Goal: Task Accomplishment & Management: Use online tool/utility

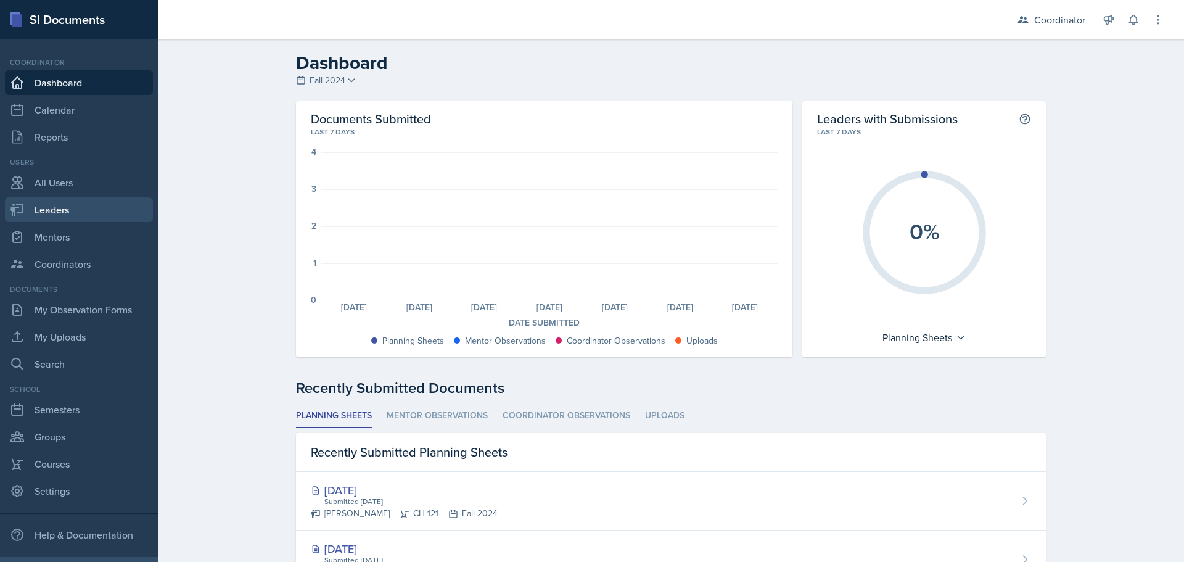
click at [84, 208] on link "Leaders" at bounding box center [79, 209] width 148 height 25
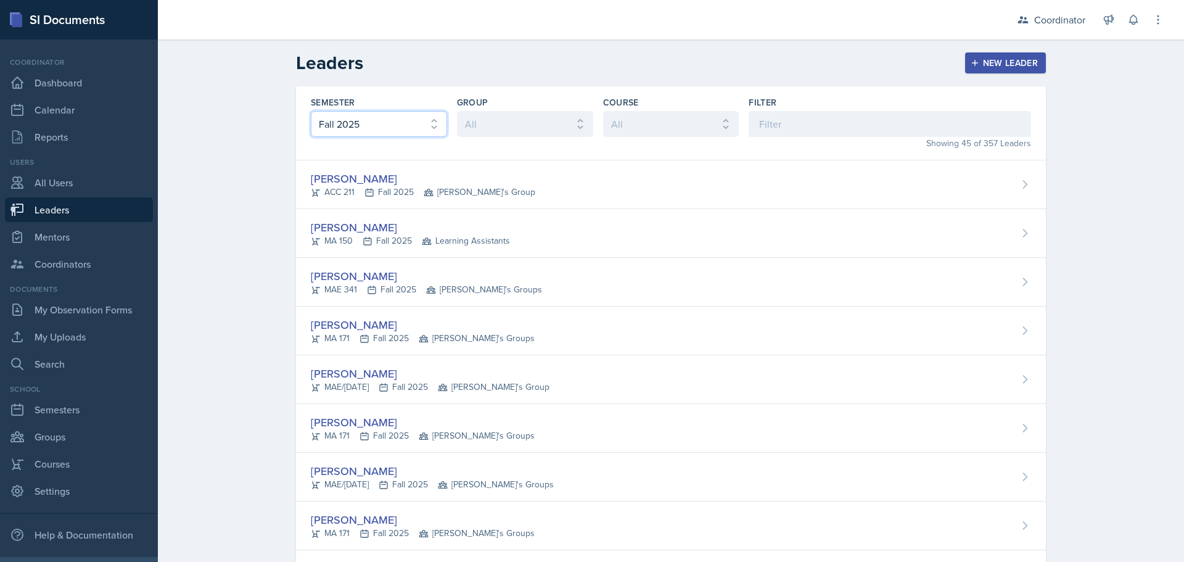
click at [375, 124] on select "All Fall 2025 Spring 2025 Fall 2024 Spring 2024 Fall 2023 Spring 2023 Fall 2022…" at bounding box center [379, 124] width 136 height 26
select select "8a5eadef-2755-4ca9-bae1-c8a1437b7a0c"
click at [311, 111] on select "All Fall 2025 Spring 2025 Fall 2024 Spring 2024 Fall 2023 Spring 2023 Fall 2022…" at bounding box center [379, 124] width 136 height 26
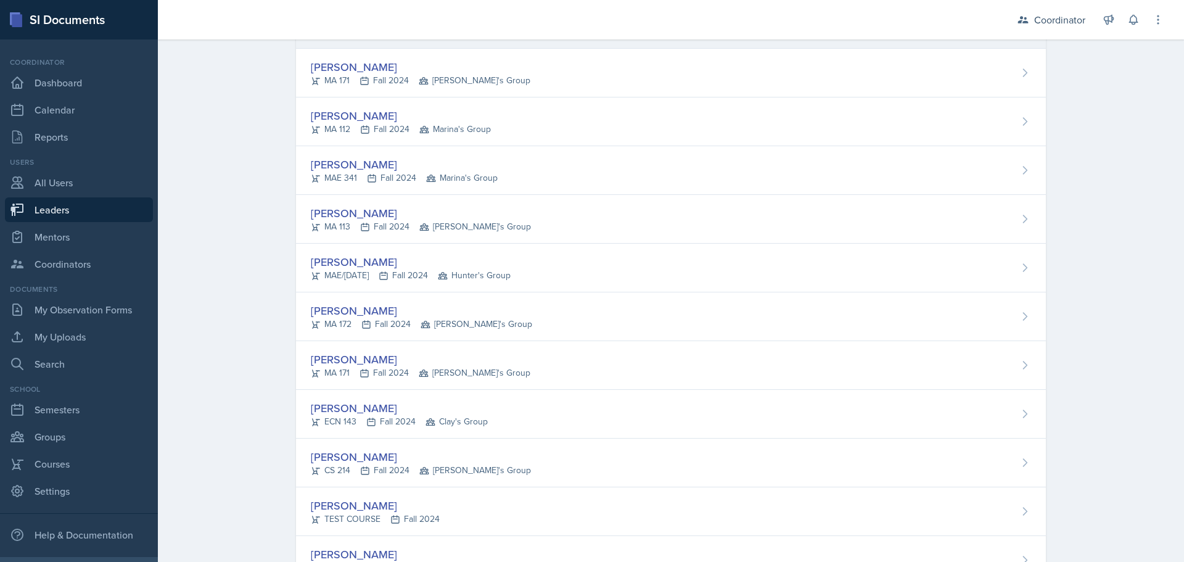
scroll to position [863, 0]
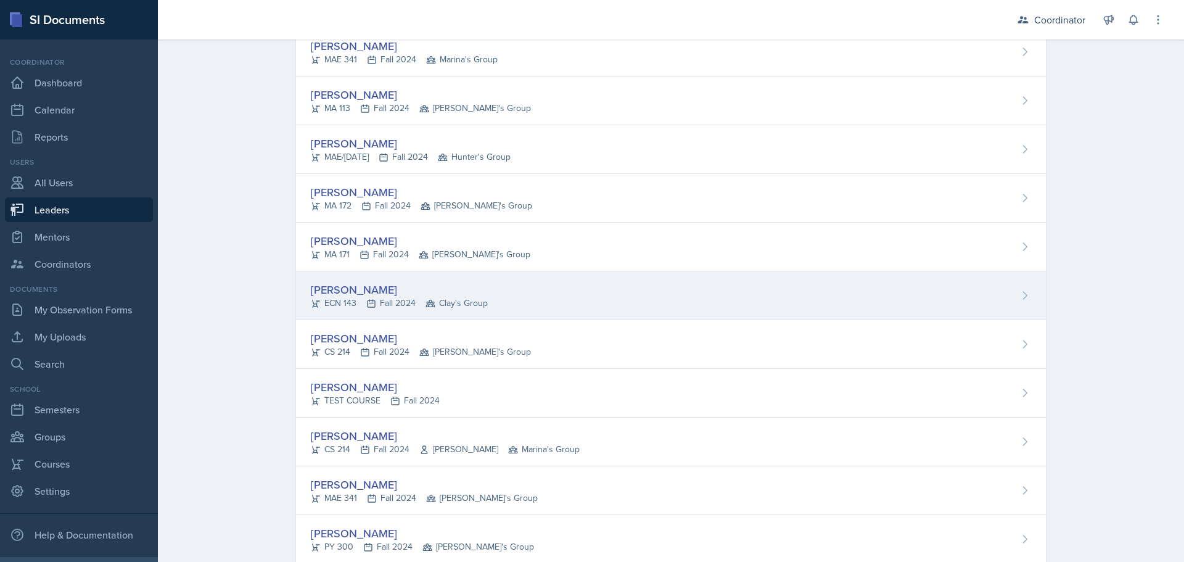
click at [363, 314] on div "[PERSON_NAME] ECN 143 Fall 2024 Clay's Group" at bounding box center [671, 295] width 750 height 49
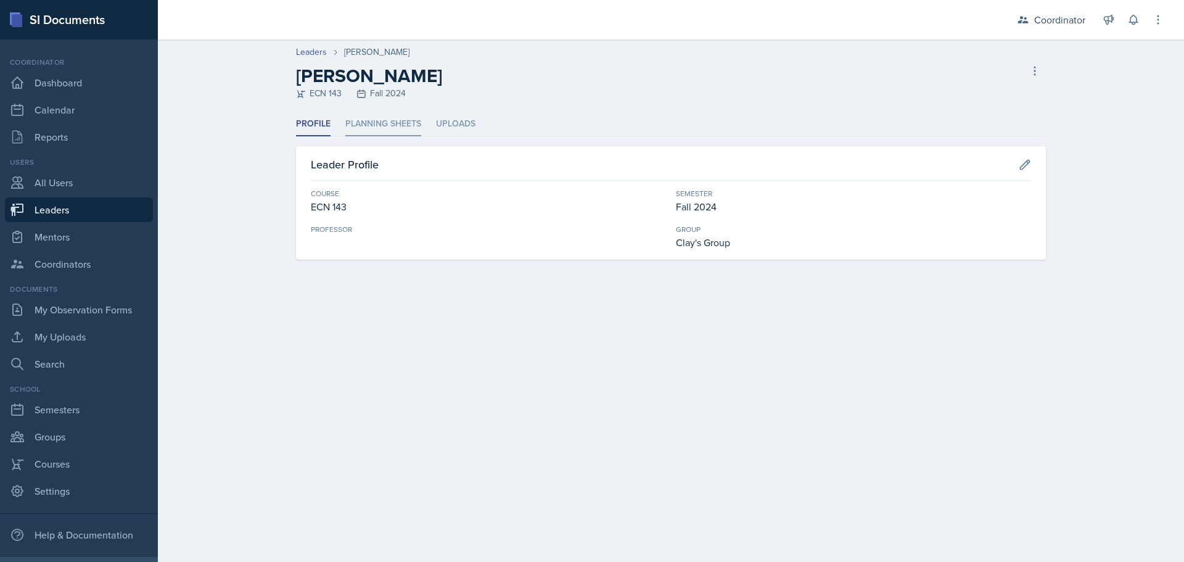
click at [382, 129] on li "Planning Sheets" at bounding box center [383, 124] width 76 height 24
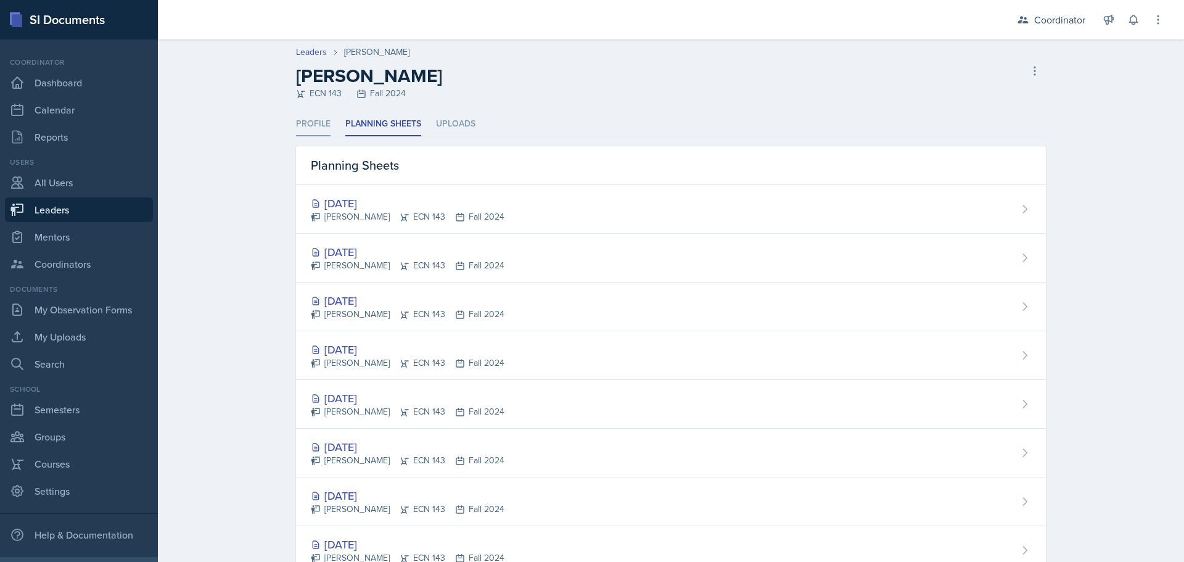
click at [319, 120] on li "Profile" at bounding box center [313, 124] width 35 height 24
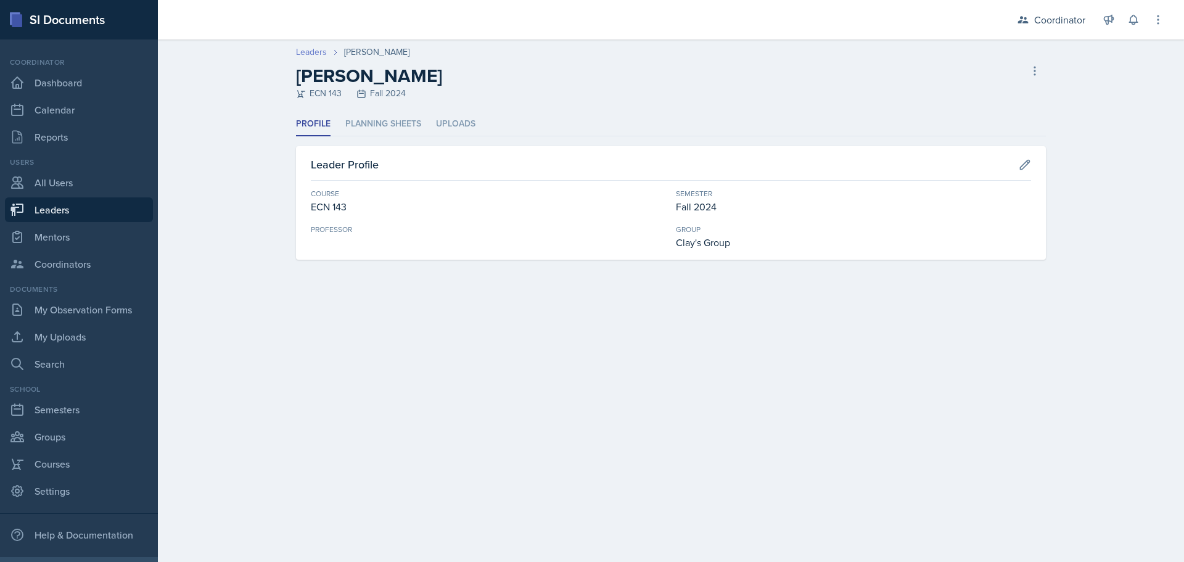
click at [304, 50] on link "Leaders" at bounding box center [311, 52] width 31 height 13
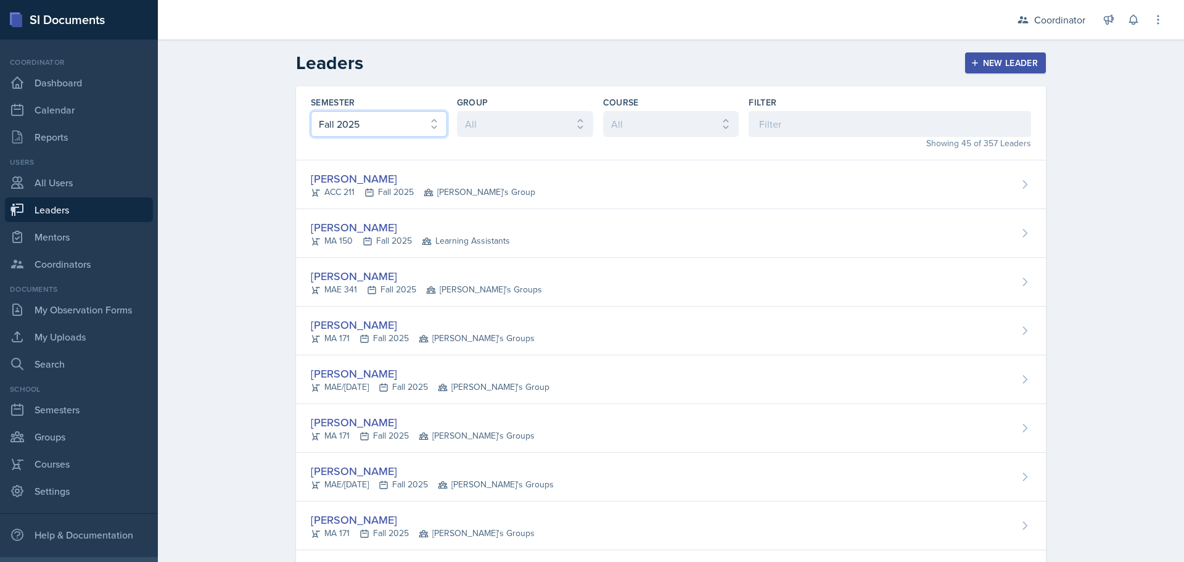
click at [349, 115] on select "All Fall 2025 Spring 2025 Fall 2024 Spring 2024 Fall 2023 Spring 2023 Fall 2022…" at bounding box center [379, 124] width 136 height 26
select select "8c3db506-cd10-4819-a085-b8ca3b52d6db"
click at [311, 111] on select "All Fall 2025 Spring 2025 Fall 2024 Spring 2024 Fall 2023 Spring 2023 Fall 2022…" at bounding box center [379, 124] width 136 height 26
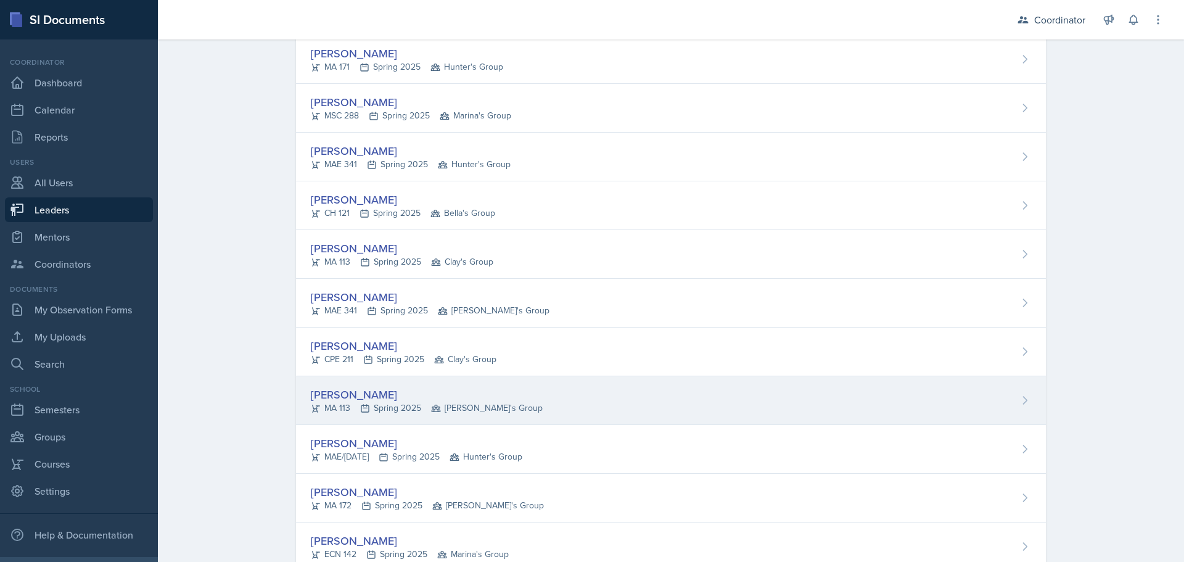
scroll to position [678, 0]
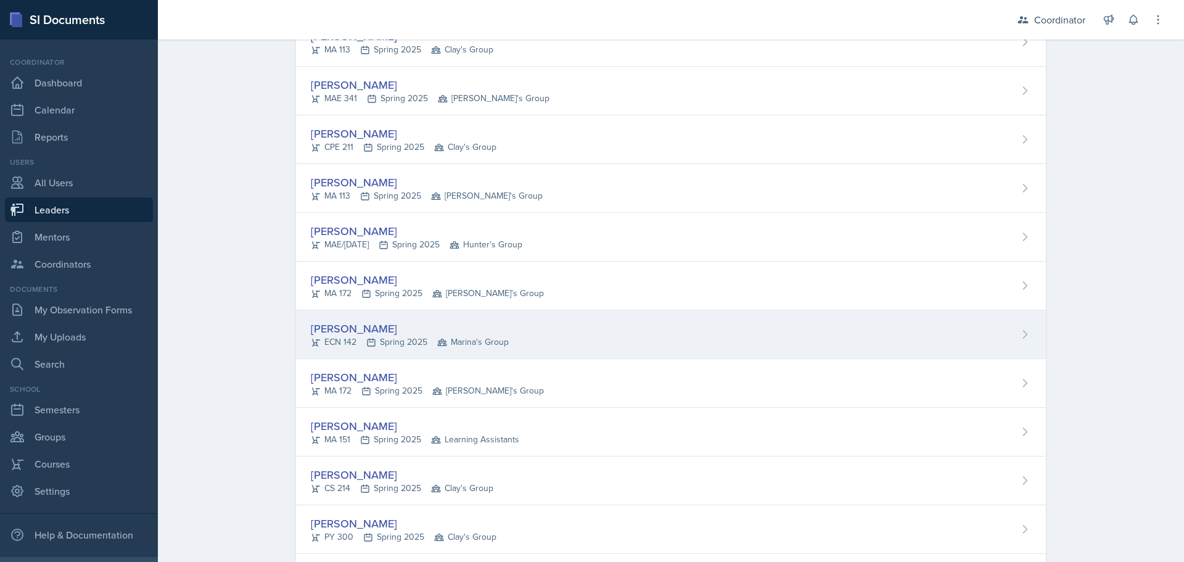
click at [350, 345] on div "ECN 142 Spring 2025 Marina's Group" at bounding box center [410, 341] width 198 height 13
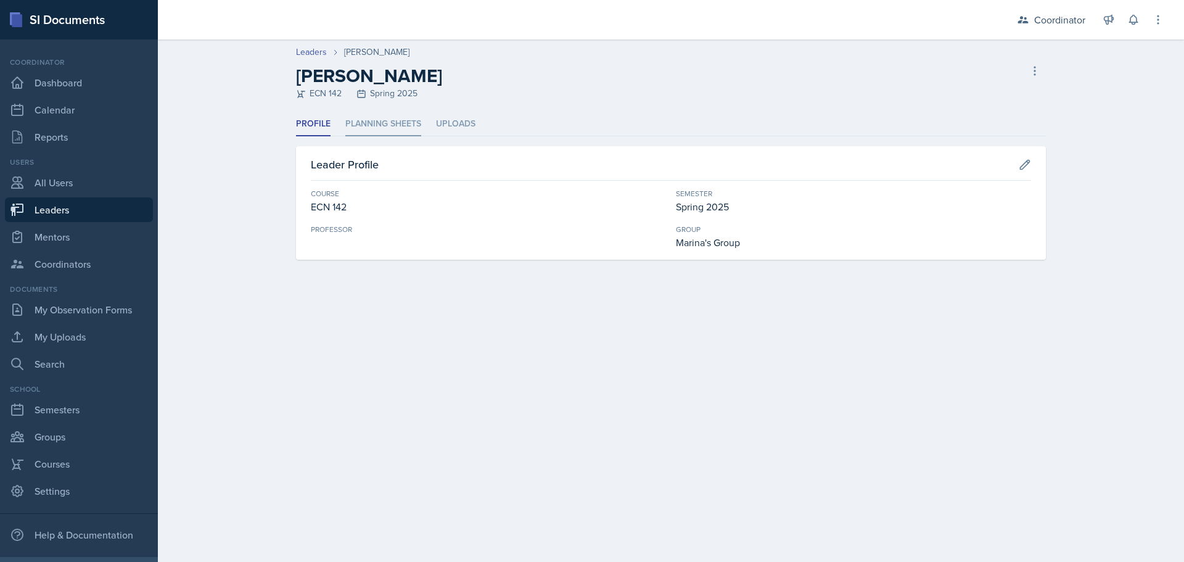
click at [355, 115] on li "Planning Sheets" at bounding box center [383, 124] width 76 height 24
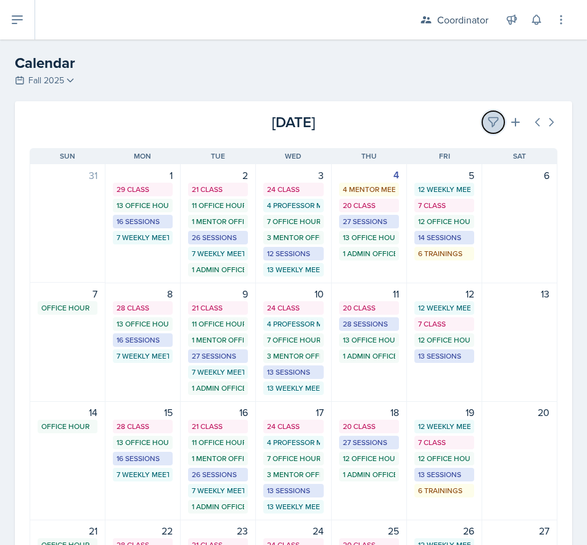
click at [490, 121] on button at bounding box center [493, 122] width 22 height 22
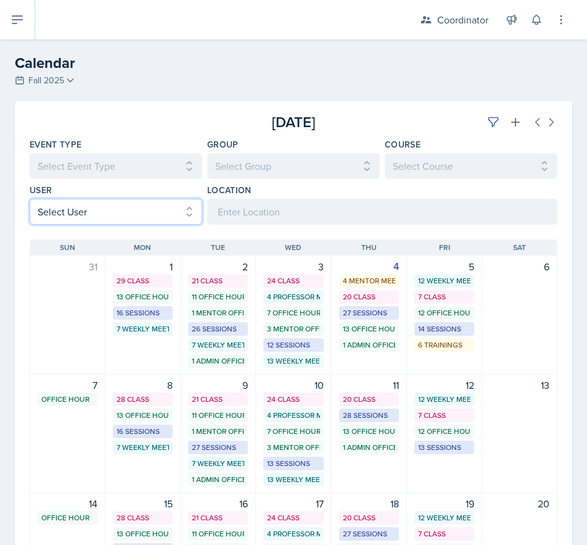
click at [107, 213] on select "Select User All [PERSON_NAME] [PERSON_NAME] [PERSON_NAME] [PERSON_NAME] [PERSON…" at bounding box center [116, 212] width 173 height 26
select select "534eb603-9bb9-48b2-8101-ad6bf05d70e0"
click at [30, 199] on select "Select User All [PERSON_NAME] [PERSON_NAME] [PERSON_NAME] [PERSON_NAME] [PERSON…" at bounding box center [116, 212] width 173 height 26
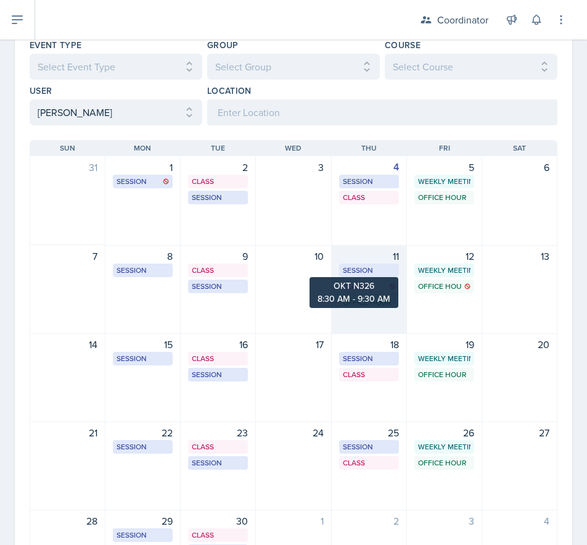
scroll to position [123, 0]
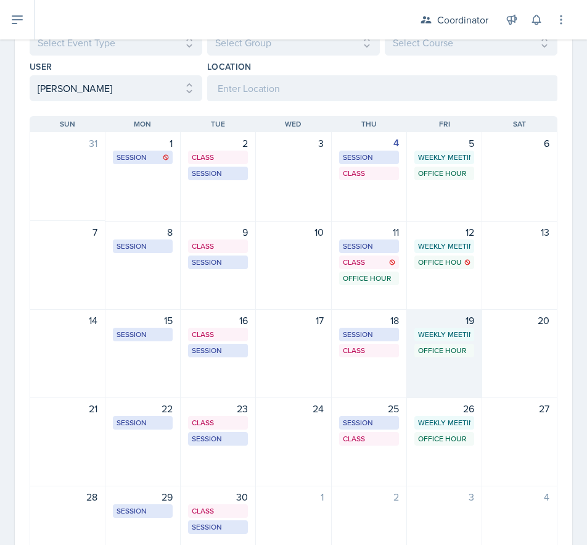
click at [435, 373] on div "19 Weekly Meeting SSC 9:30 AM - 10:30 AM Office Hour SSC 1:00 PM - 2:00 PM" at bounding box center [444, 353] width 75 height 89
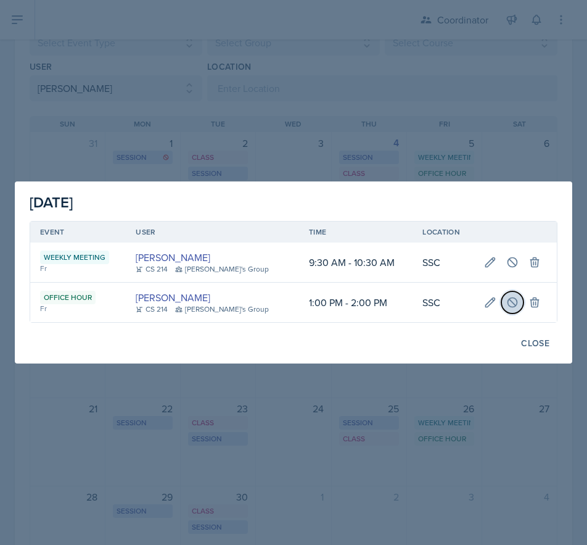
click at [508, 304] on icon at bounding box center [512, 301] width 9 height 9
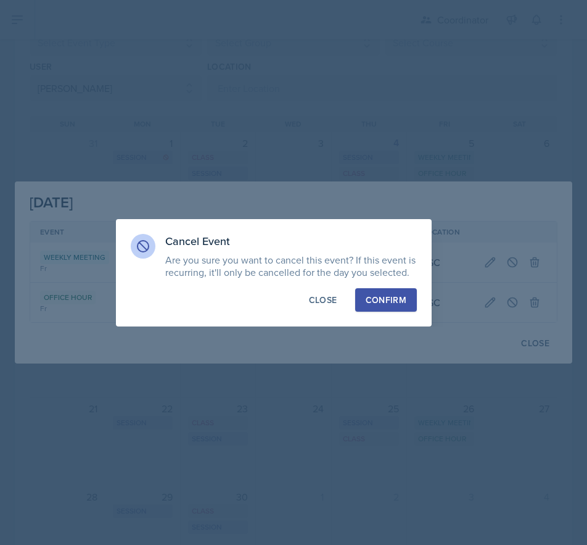
click at [408, 298] on button "Confirm" at bounding box center [386, 299] width 62 height 23
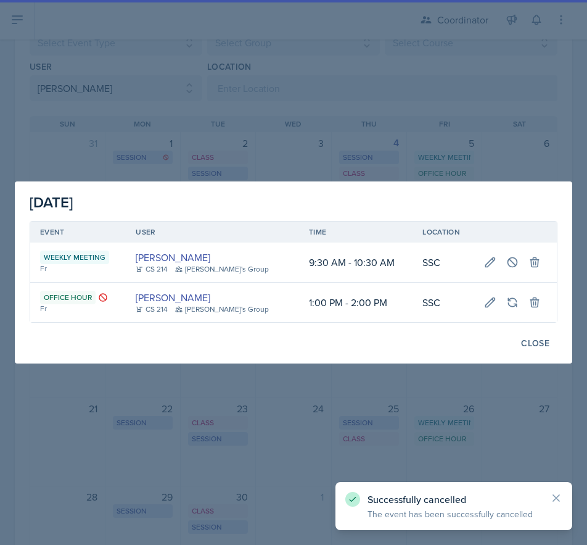
click at [385, 153] on div at bounding box center [293, 272] width 587 height 545
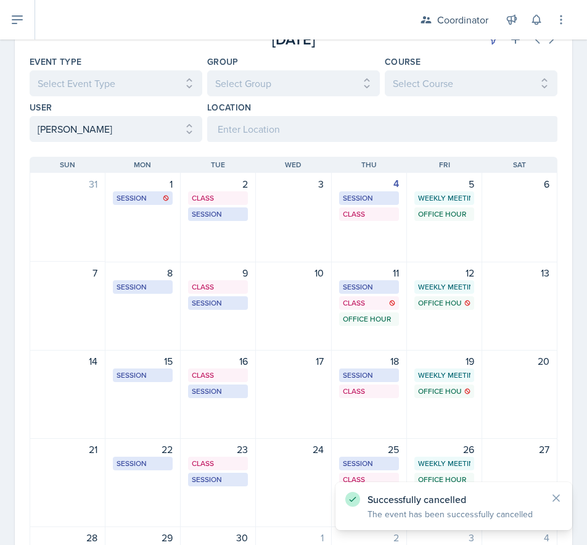
scroll to position [62, 0]
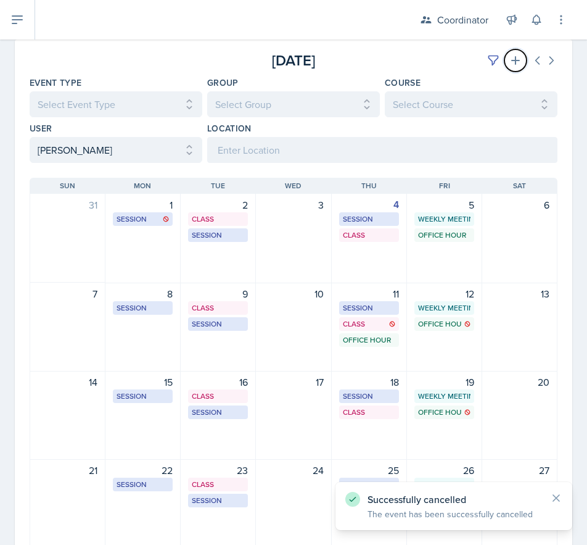
drag, startPoint x: 511, startPoint y: 62, endPoint x: 334, endPoint y: 111, distance: 183.7
click at [511, 61] on icon at bounding box center [515, 60] width 12 height 12
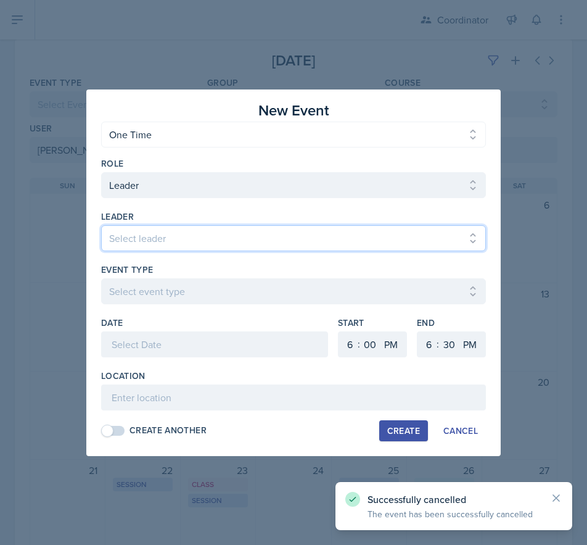
click at [131, 229] on select "Select leader Adam McDougal Aley Perez Anna McGill Bella Clifton Bram O'Neil Ca…" at bounding box center [293, 238] width 385 height 26
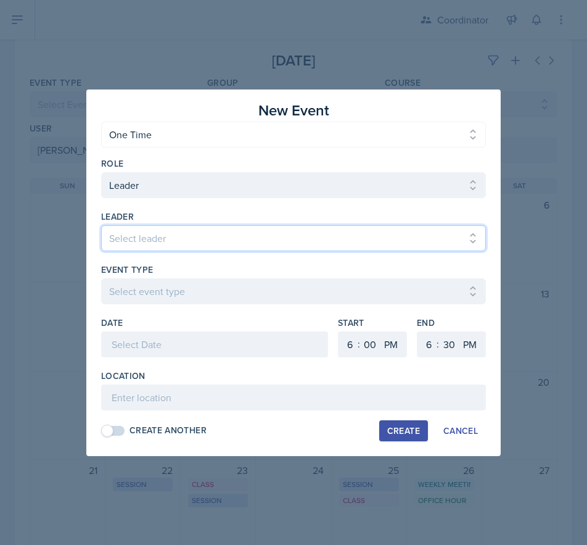
select select "2329a85e-1e2b-4d24-9d15-eecfb8001219"
click at [101, 225] on select "Select leader Adam McDougal Aley Perez Anna McGill Bella Clifton Bram O'Neil Ca…" at bounding box center [293, 238] width 385 height 26
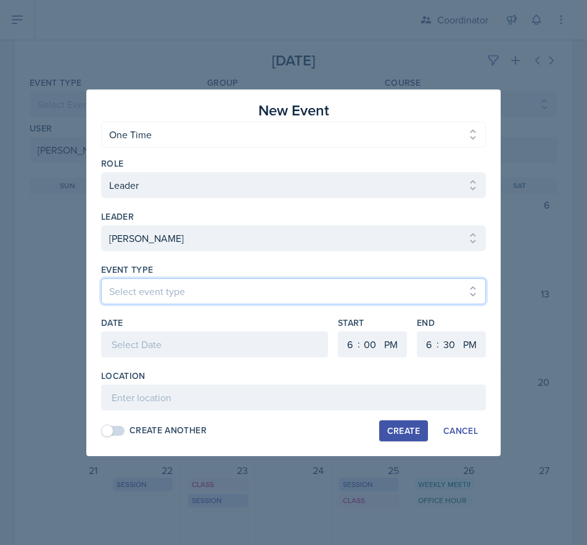
click at [154, 294] on select "Select event type Admin Office Hour Cal Workshop Class Class Announcement LA Pe…" at bounding box center [293, 291] width 385 height 26
select select "711e3089-b526-4ace-8ef7-b628edcb7570"
click at [101, 278] on select "Select event type Admin Office Hour Cal Workshop Class Class Announcement LA Pe…" at bounding box center [293, 291] width 385 height 26
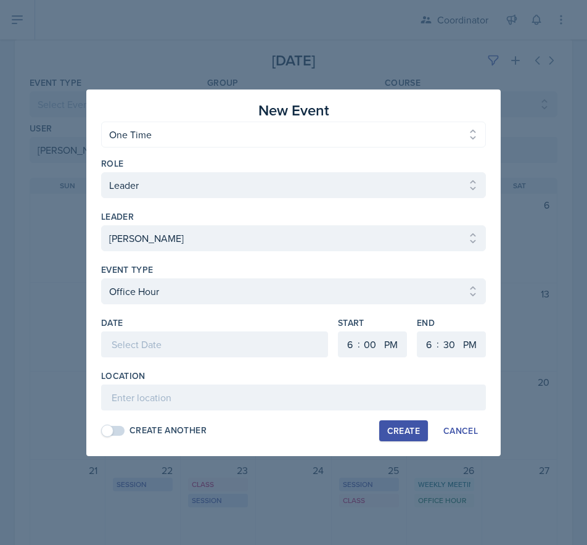
click at [137, 339] on div at bounding box center [214, 344] width 227 height 26
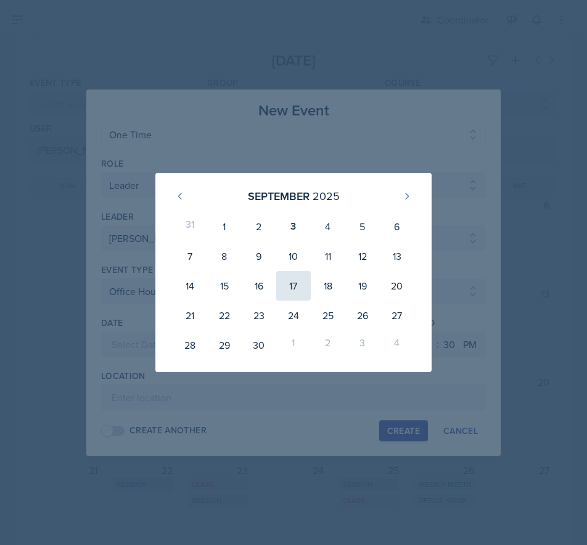
click at [292, 289] on div "17" at bounding box center [293, 286] width 35 height 30
type input "September 17th, 2025"
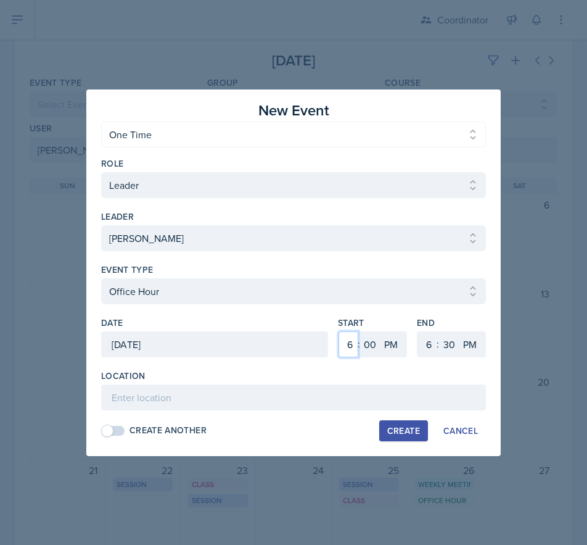
click at [350, 342] on select "1 2 3 4 5 6 7 8 9 10 11 12" at bounding box center [349, 344] width 20 height 26
select select "8"
click at [339, 331] on select "1 2 3 4 5 6 7 8 9 10 11 12" at bounding box center [349, 344] width 20 height 26
drag, startPoint x: 431, startPoint y: 353, endPoint x: 430, endPoint y: 334, distance: 19.2
click at [431, 353] on select "1 2 3 4 5 6 7 8 9 10 11 12" at bounding box center [427, 344] width 20 height 26
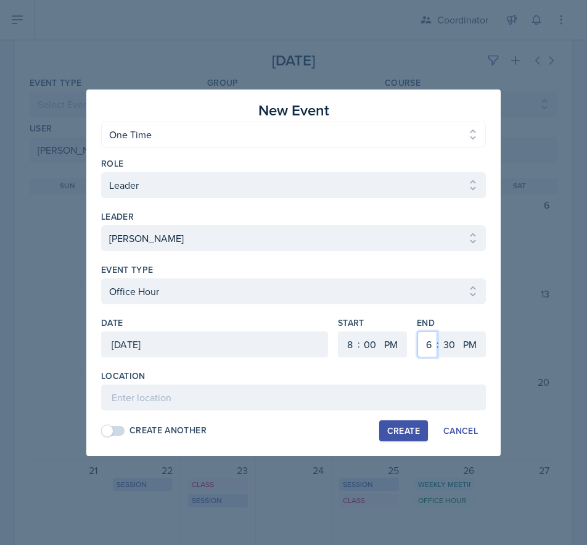
select select "9"
click at [417, 331] on select "1 2 3 4 5 6 7 8 9 10 11 12" at bounding box center [427, 344] width 20 height 26
drag, startPoint x: 452, startPoint y: 347, endPoint x: 452, endPoint y: 332, distance: 14.8
click at [452, 347] on select "00 05 10 15 20 25 30 35 40 45 50 55" at bounding box center [449, 344] width 20 height 26
click at [443, 105] on div "New Event" at bounding box center [293, 110] width 385 height 22
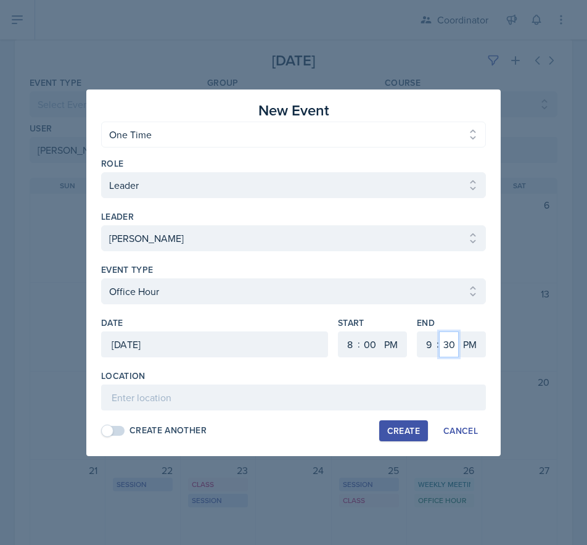
drag, startPoint x: 451, startPoint y: 343, endPoint x: 452, endPoint y: 336, distance: 7.4
click at [452, 343] on select "00 05 10 15 20 25 30 35 40 45 50 55" at bounding box center [449, 344] width 20 height 26
select select "0"
click at [439, 331] on select "00 05 10 15 20 25 30 35 40 45 50 55" at bounding box center [449, 344] width 20 height 26
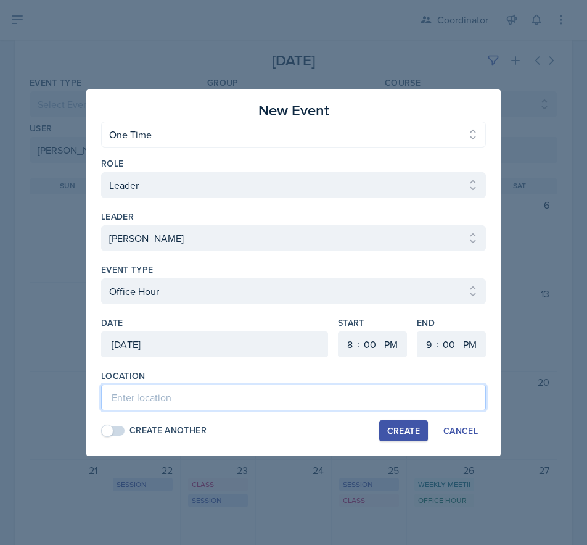
click at [216, 408] on input at bounding box center [293, 397] width 385 height 26
type input "SSC - Rescheduled Office Hour"
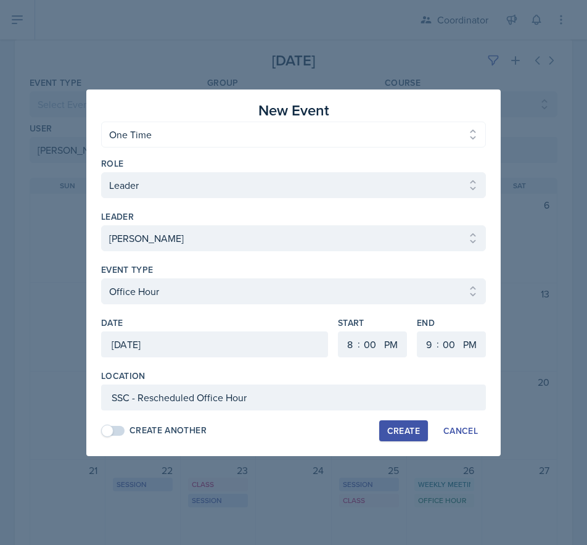
click at [400, 421] on button "Create" at bounding box center [403, 430] width 49 height 21
select select
select select "6"
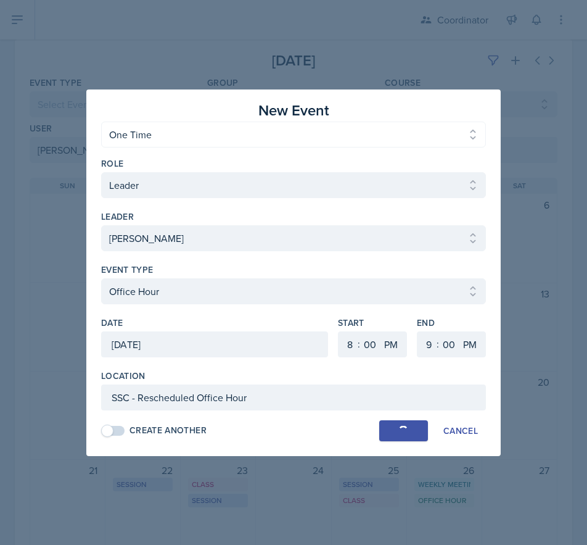
select select "30"
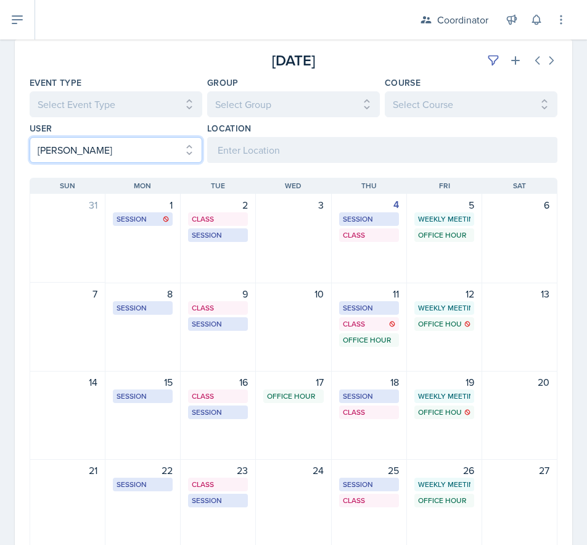
click at [126, 142] on select "Select User All Adam McDougal Aley Perez Anna McGill Bella Clifton Bram O'Neil …" at bounding box center [116, 150] width 173 height 26
click at [30, 137] on select "Select User All Adam McDougal Aley Perez Anna McGill Bella Clifton Bram O'Neil …" at bounding box center [116, 150] width 173 height 26
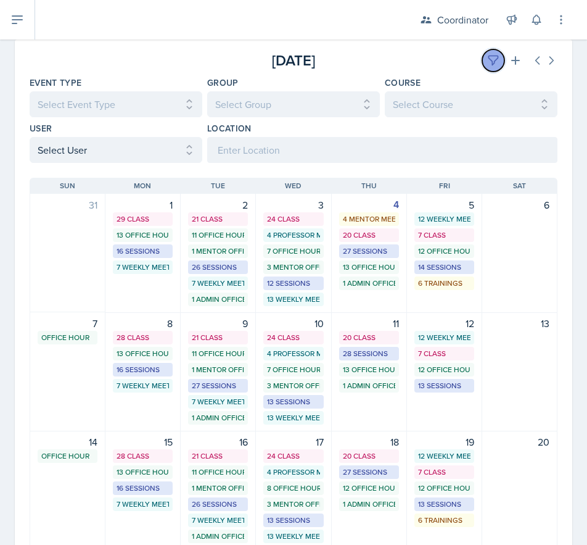
drag, startPoint x: 481, startPoint y: 52, endPoint x: 463, endPoint y: 52, distance: 17.9
click at [482, 52] on button at bounding box center [493, 60] width 22 height 22
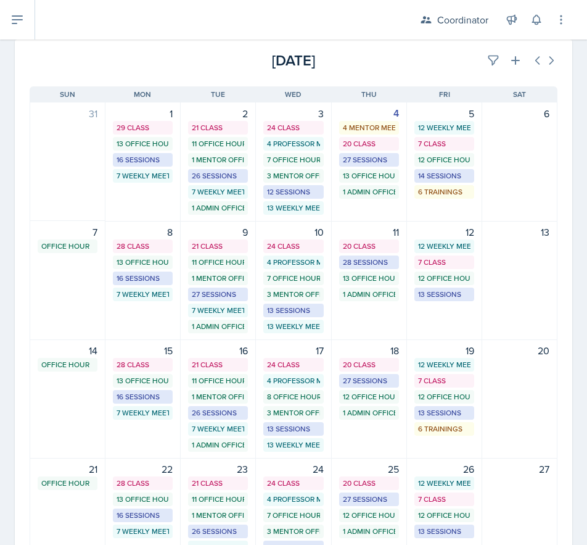
click at [428, 57] on div "Today" at bounding box center [470, 60] width 176 height 22
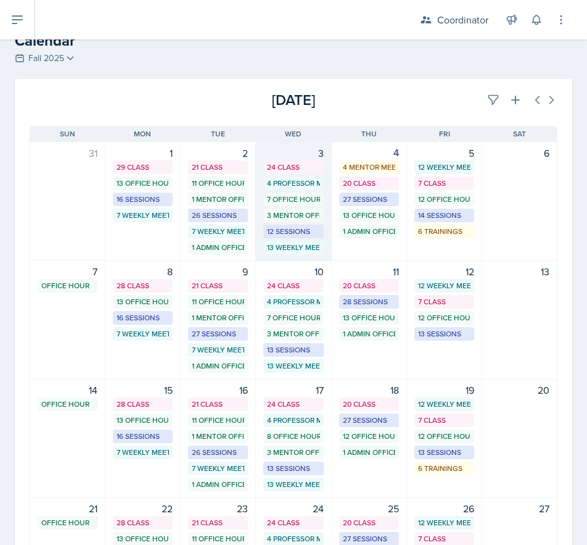
scroll to position [0, 0]
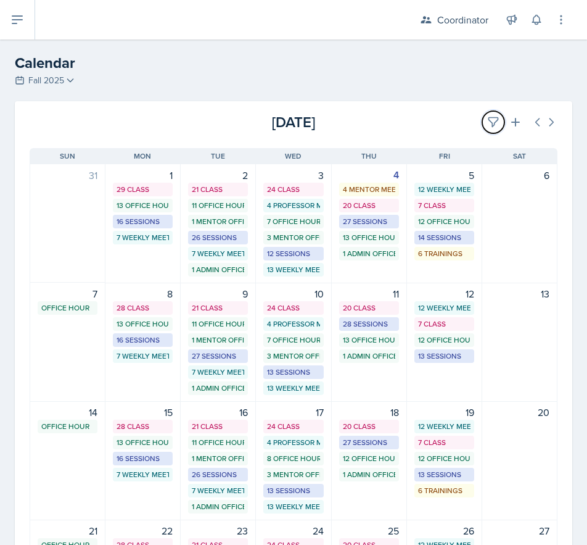
drag, startPoint x: 485, startPoint y: 117, endPoint x: 454, endPoint y: 129, distance: 32.9
click at [487, 117] on icon at bounding box center [493, 122] width 12 height 12
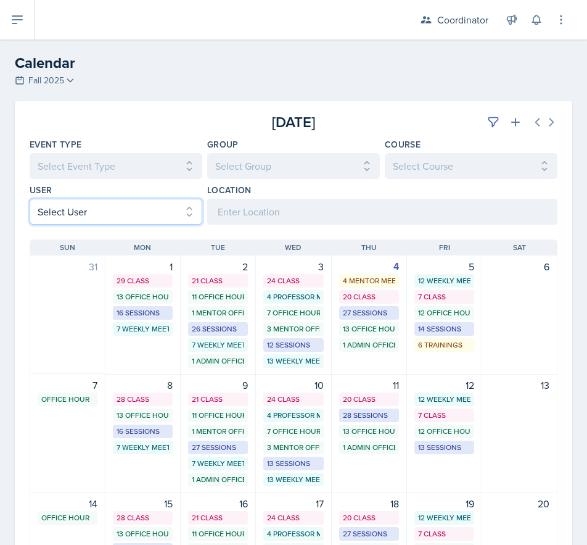
click at [110, 212] on select "Select User All Adam McDougal Aley Perez Anna McGill Bella Clifton Bram O'Neil …" at bounding box center [116, 212] width 173 height 26
select select "9f350877-f3fb-4963-8610-b50c6b9ff4c9"
click at [30, 199] on select "Select User All Adam McDougal Aley Perez Anna McGill Bella Clifton Bram O'Neil …" at bounding box center [116, 212] width 173 height 26
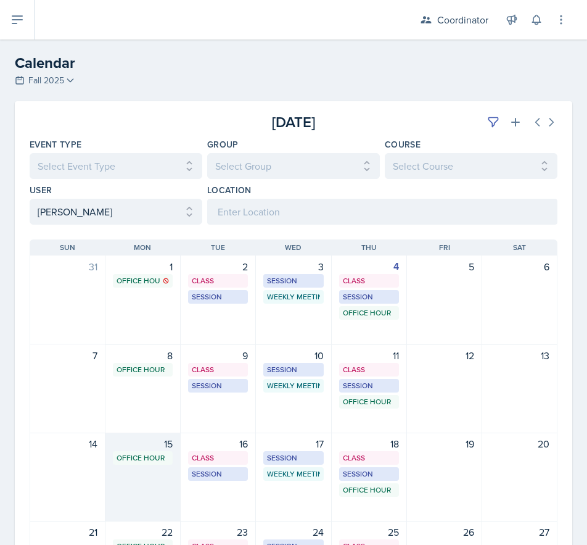
click at [121, 486] on div "15 Office Hour Extra Office Hour - SSC or Remote 11:30 AM - 12:30 PM" at bounding box center [142, 476] width 75 height 89
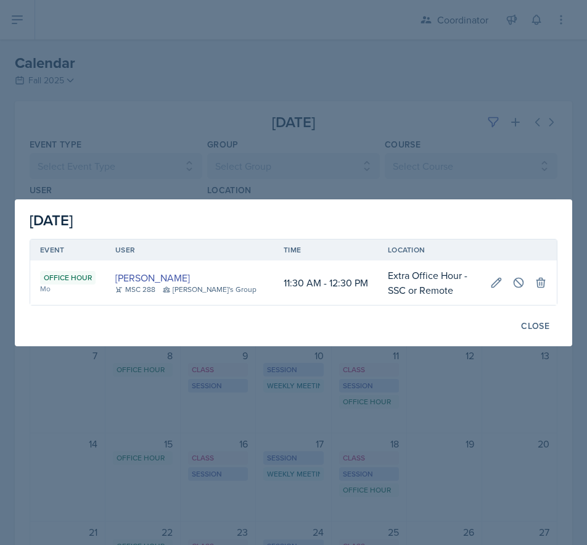
click at [121, 485] on div at bounding box center [293, 272] width 587 height 545
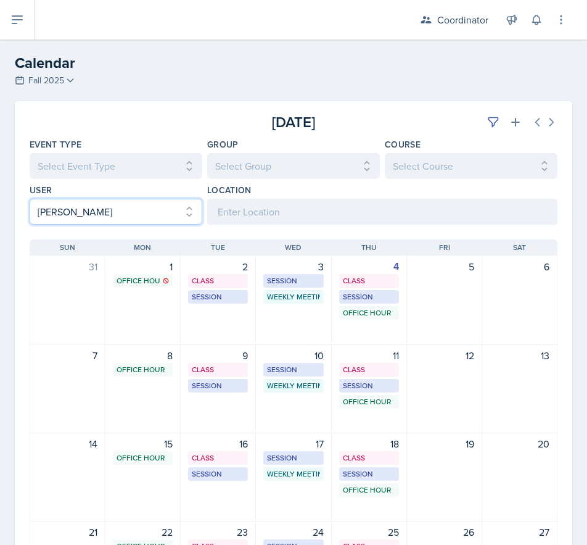
click at [121, 210] on select "Select User All Adam McDougal Aley Perez Anna McGill Bella Clifton Bram O'Neil …" at bounding box center [116, 212] width 173 height 26
select select
click at [30, 199] on select "Select User All Adam McDougal Aley Perez Anna McGill Bella Clifton Bram O'Neil …" at bounding box center [116, 212] width 173 height 26
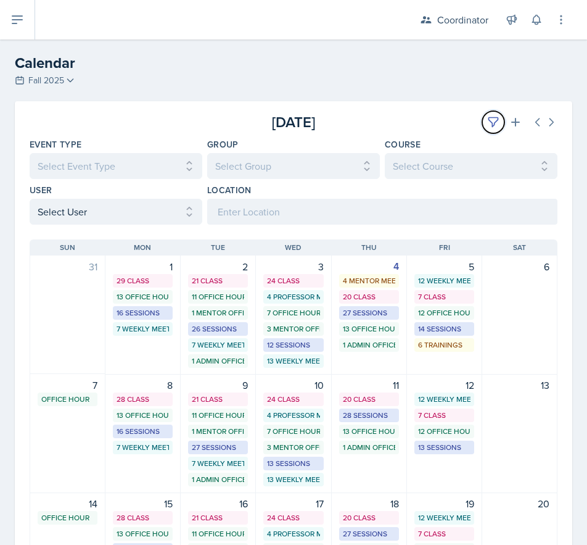
click at [487, 118] on icon at bounding box center [493, 122] width 12 height 12
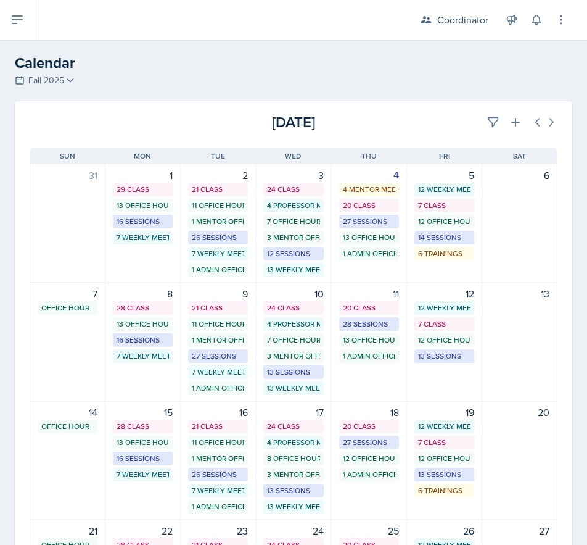
click at [348, 109] on div "September 2025 Today" at bounding box center [293, 117] width 557 height 32
